Goal: Task Accomplishment & Management: Use online tool/utility

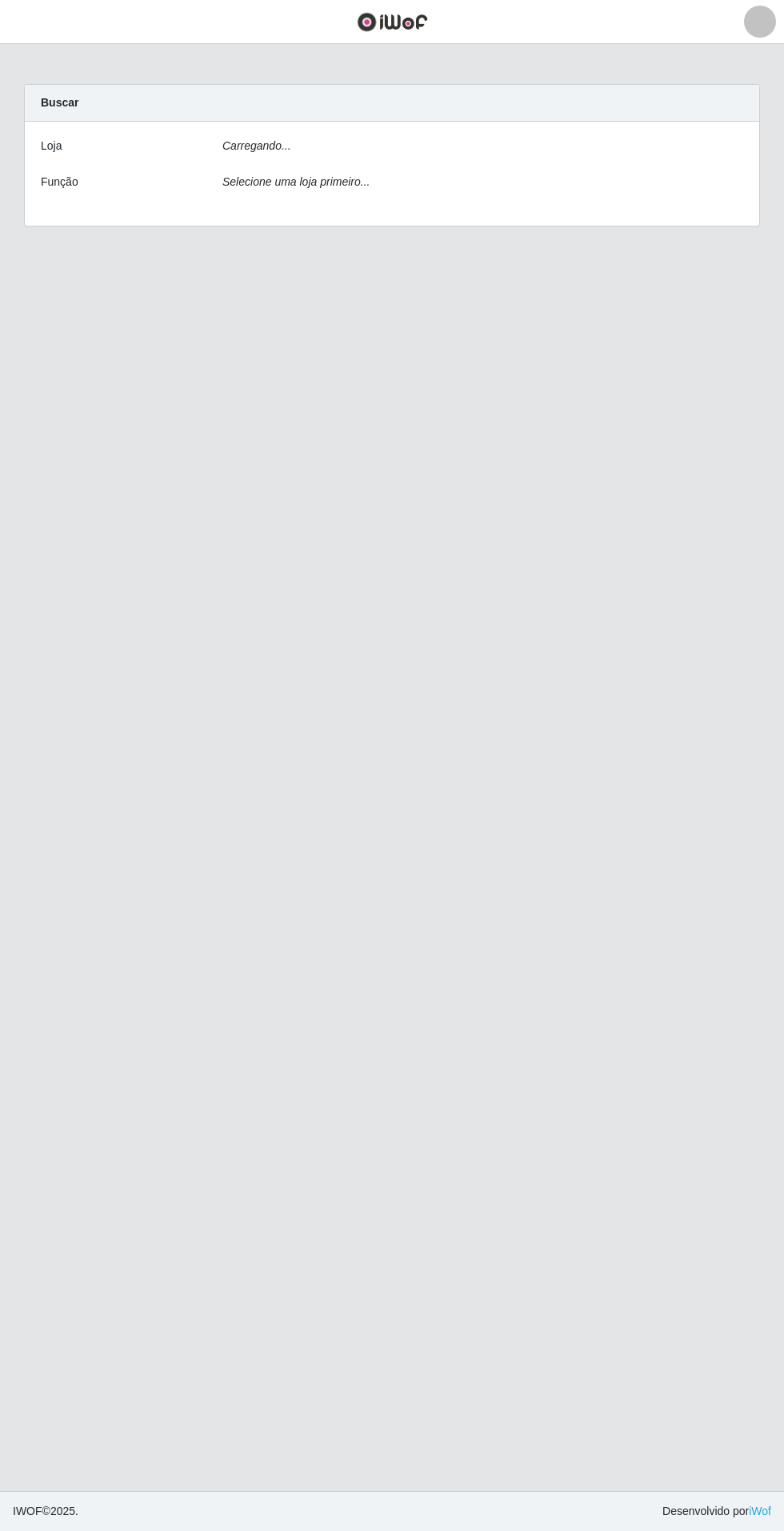
click at [665, 155] on div "Carregando..." at bounding box center [483, 149] width 545 height 23
click at [697, 160] on div "Carregando..." at bounding box center [483, 149] width 545 height 23
click at [715, 148] on select "[Selecione...] Atacado Vem - Loja 31 [GEOGRAPHIC_DATA]" at bounding box center [483, 152] width 521 height 28
select select "437"
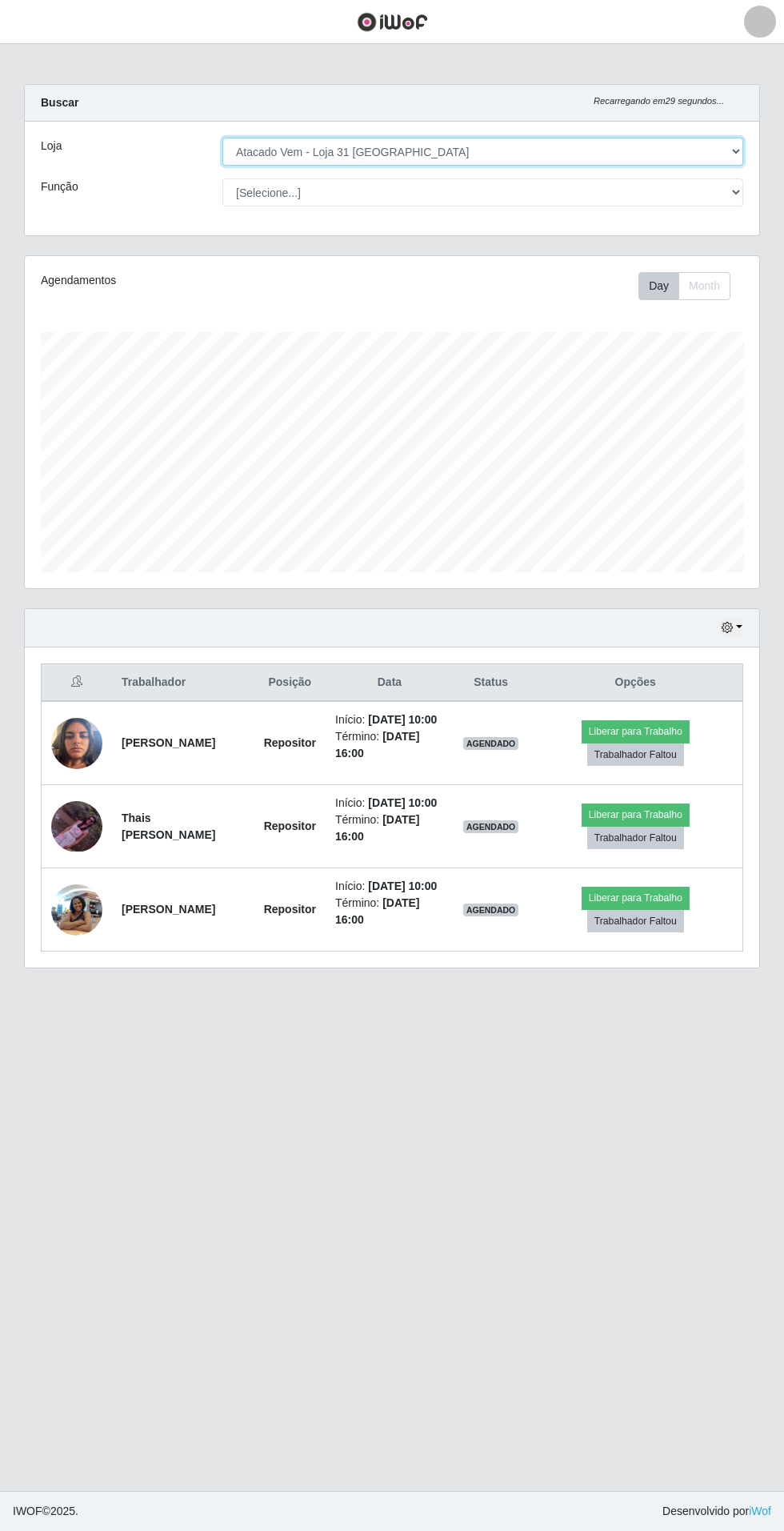
scroll to position [331, 734]
click at [71, 943] on img at bounding box center [77, 909] width 51 height 68
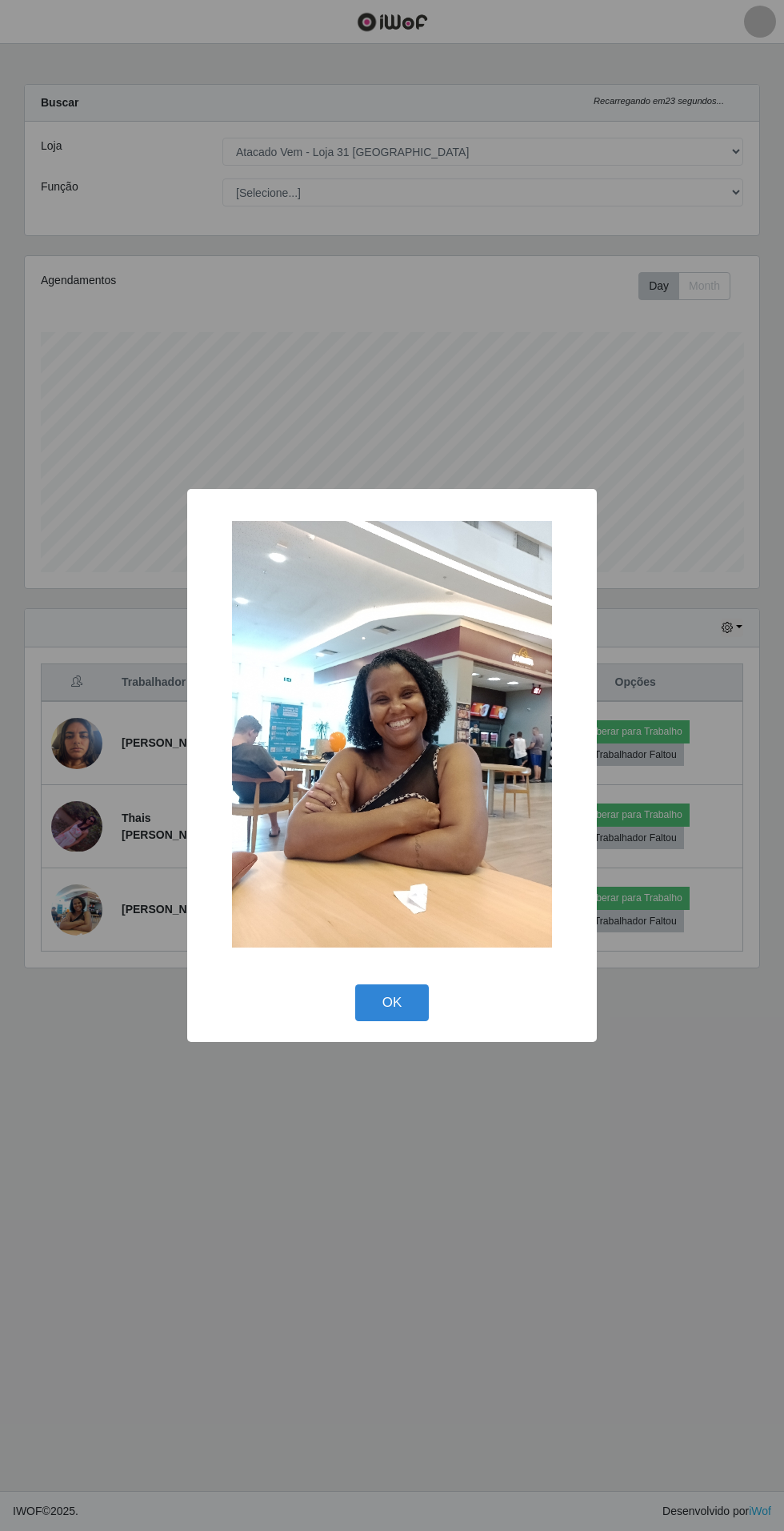
click at [348, 1240] on div "× OK Cancel" at bounding box center [392, 765] width 784 height 1531
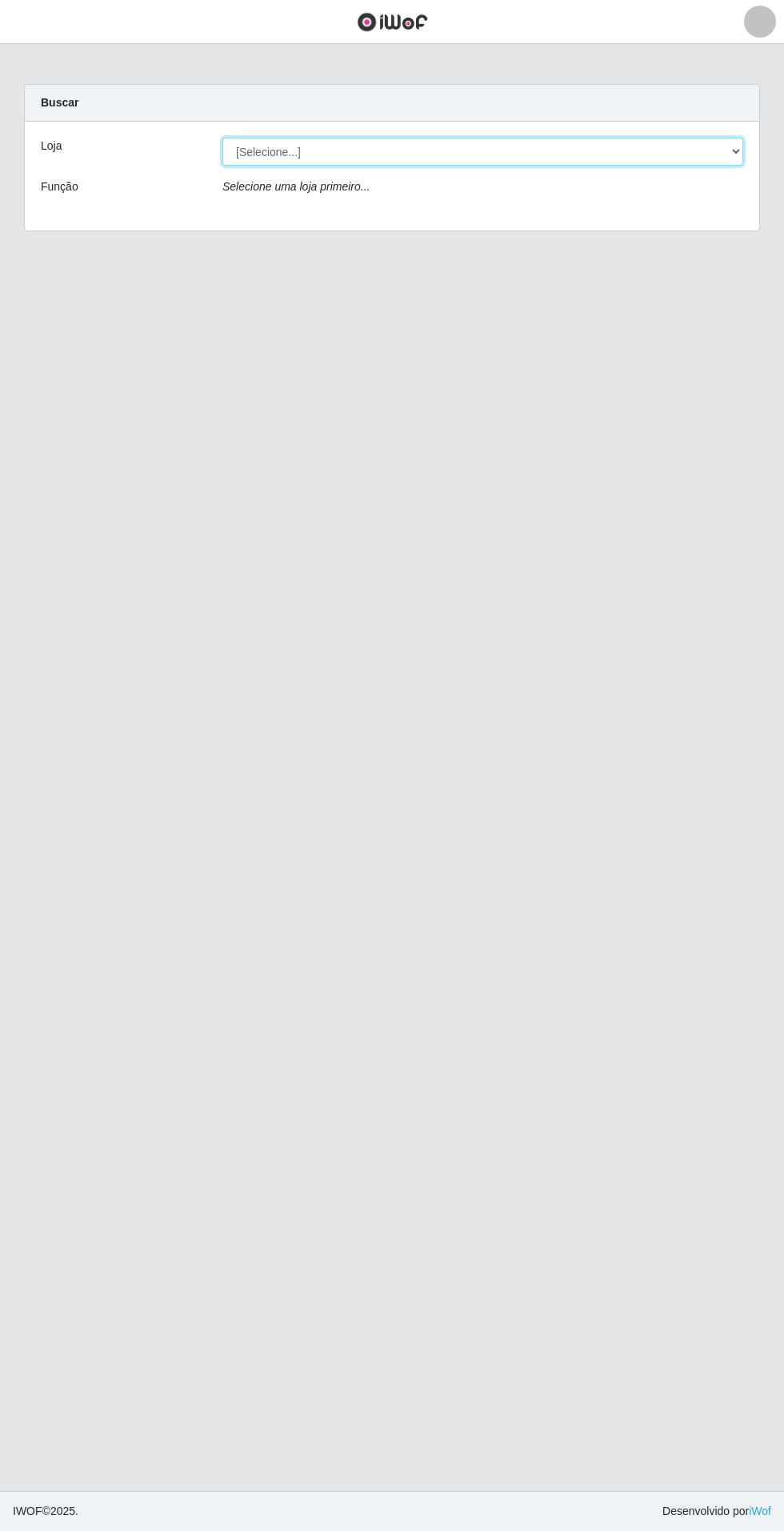
click at [674, 152] on select "[Selecione...] Atacado Vem - Loja 31 [GEOGRAPHIC_DATA]" at bounding box center [483, 152] width 521 height 28
select select "437"
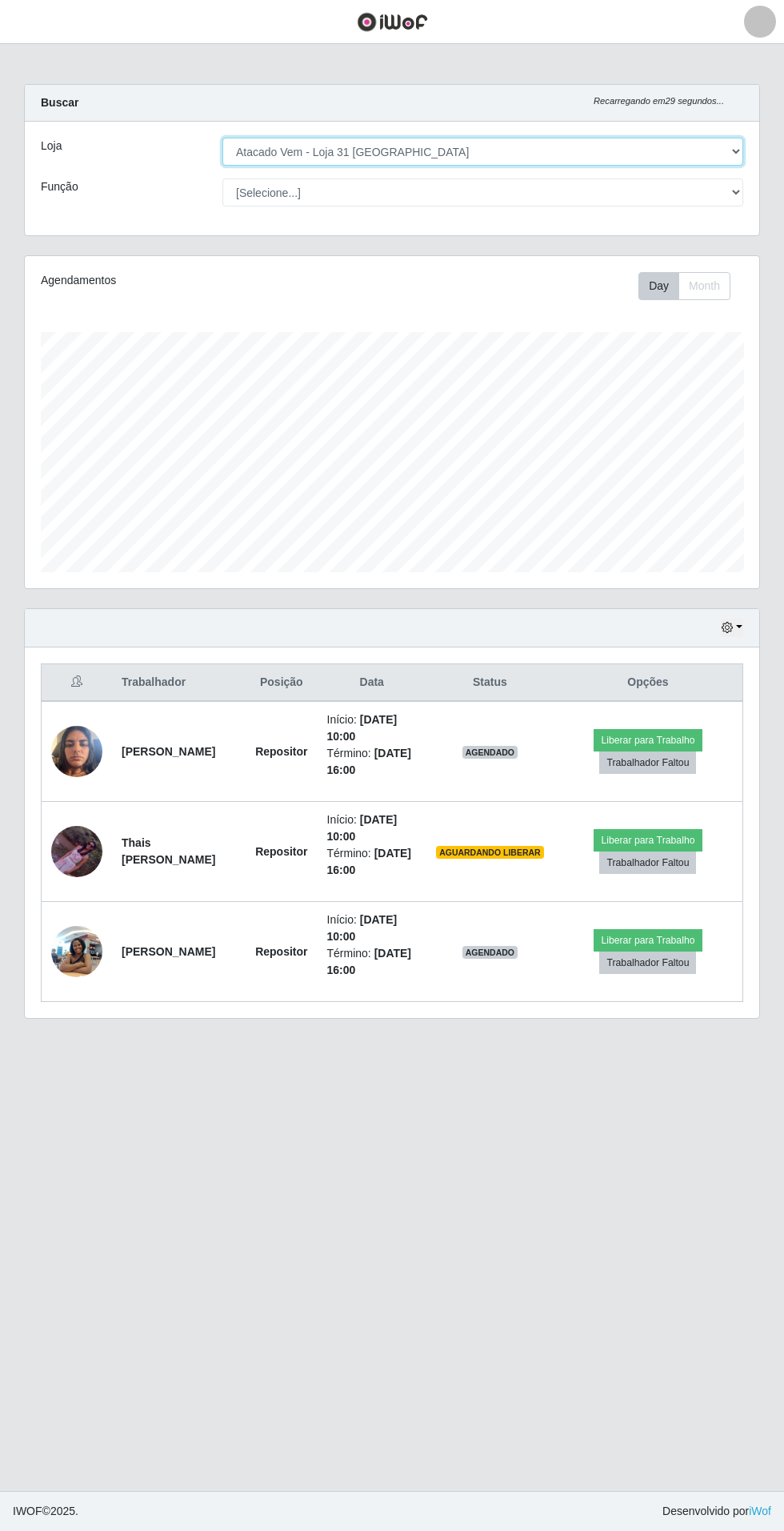
scroll to position [331, 734]
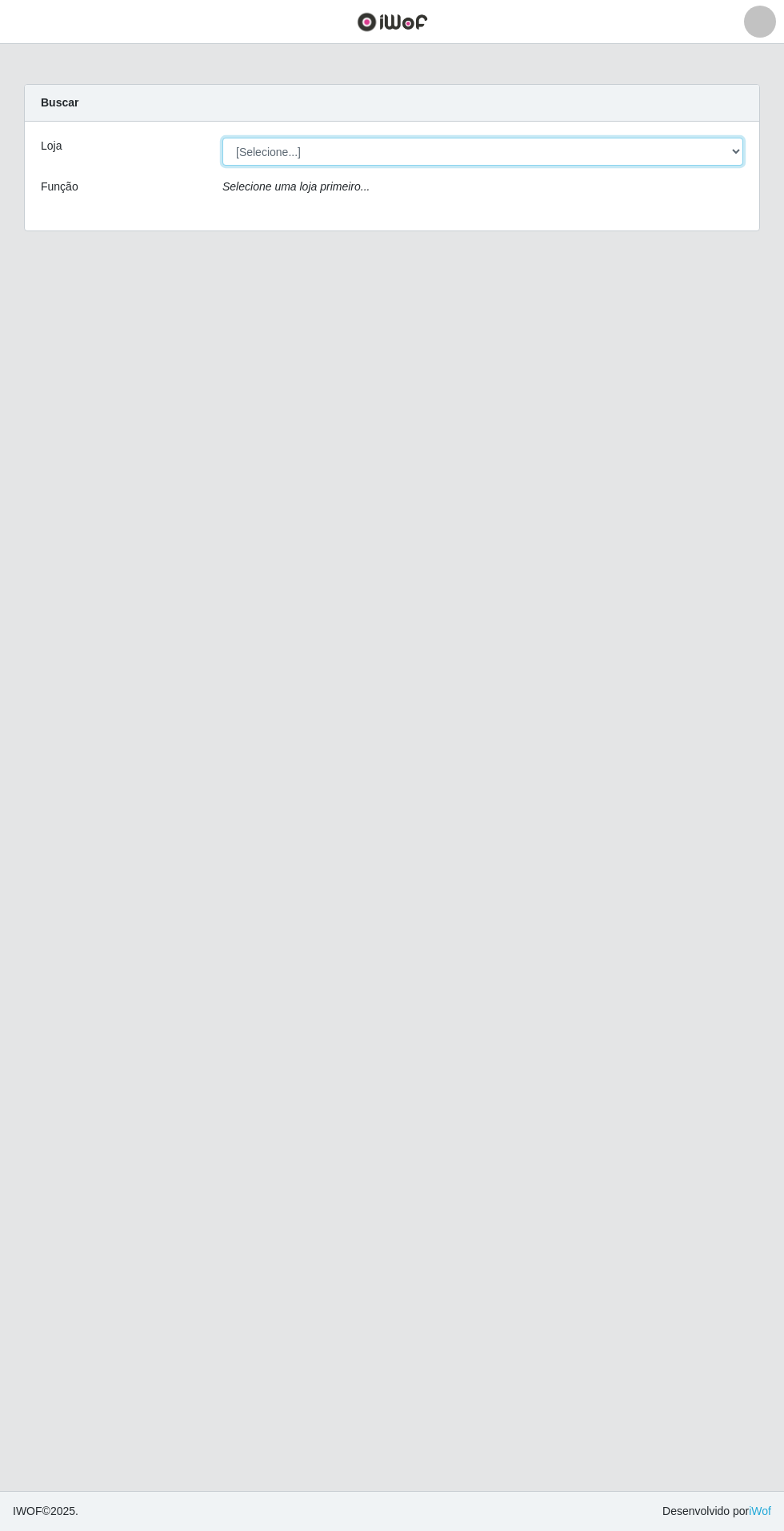
click at [703, 154] on select "[Selecione...] Atacado Vem - Loja 31 [GEOGRAPHIC_DATA]" at bounding box center [483, 152] width 521 height 28
select select "437"
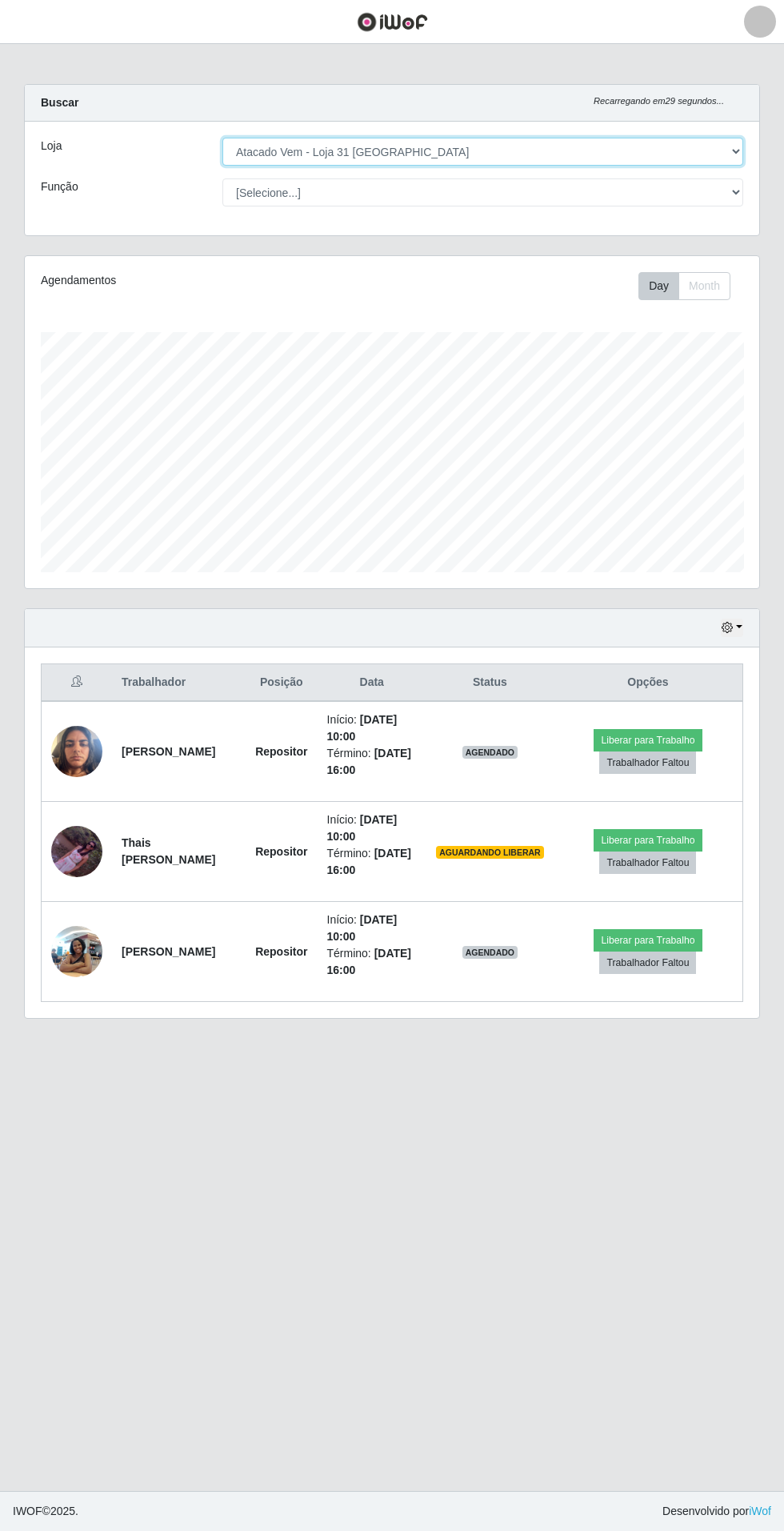
scroll to position [331, 734]
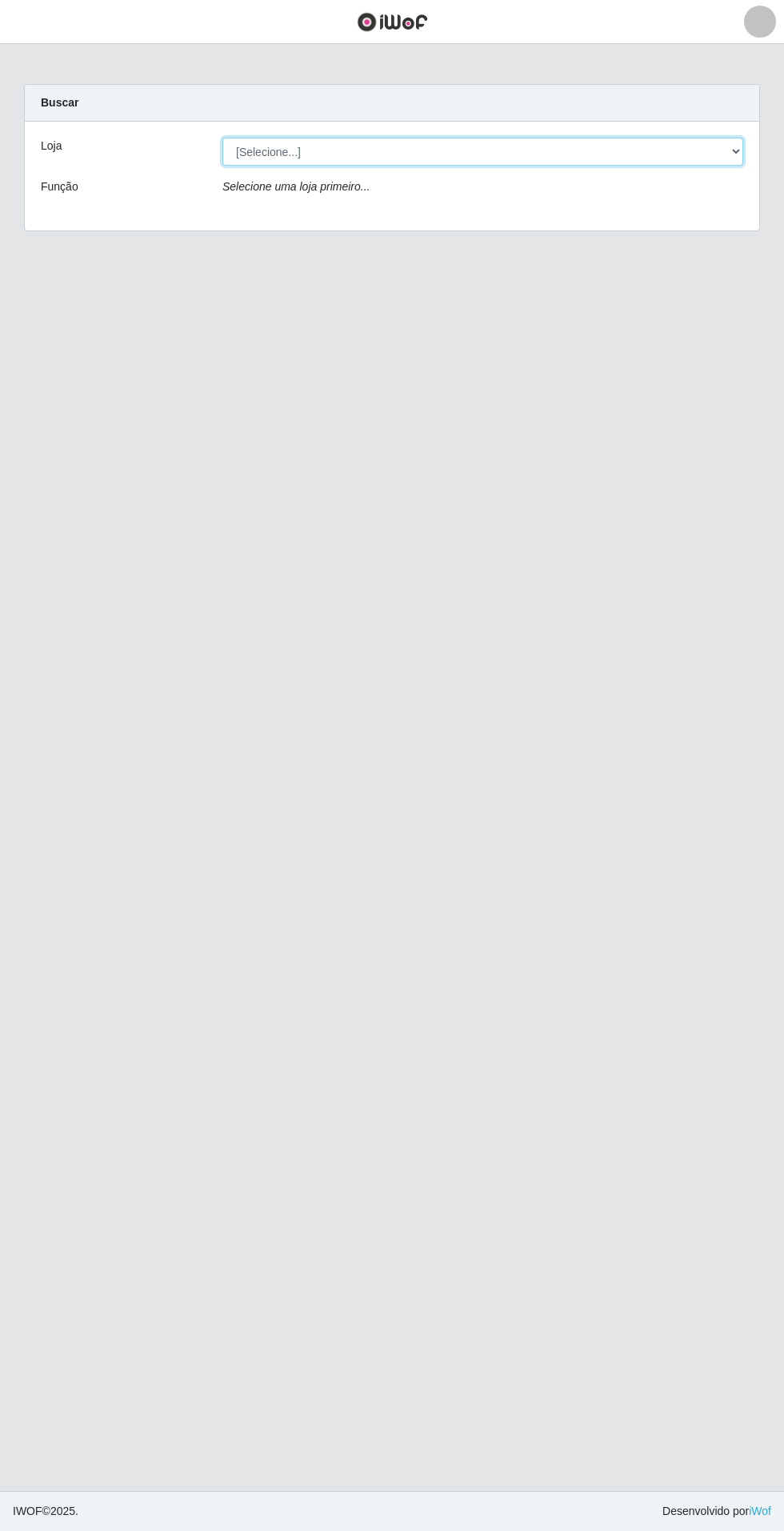
click at [715, 155] on select "[Selecione...] Atacado Vem - Loja 31 [GEOGRAPHIC_DATA]" at bounding box center [483, 152] width 521 height 28
select select "437"
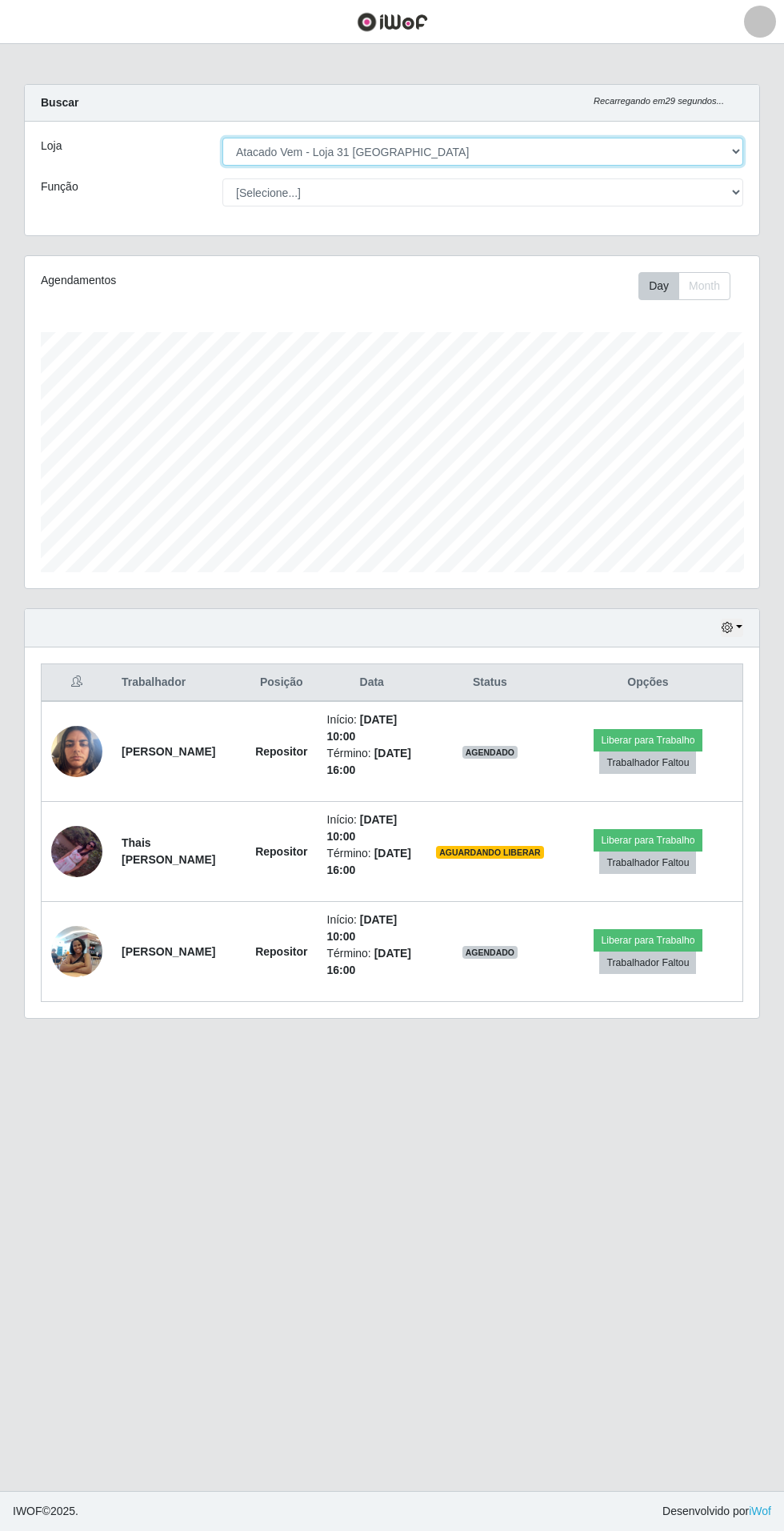
scroll to position [331, 734]
